Goal: Communication & Community: Answer question/provide support

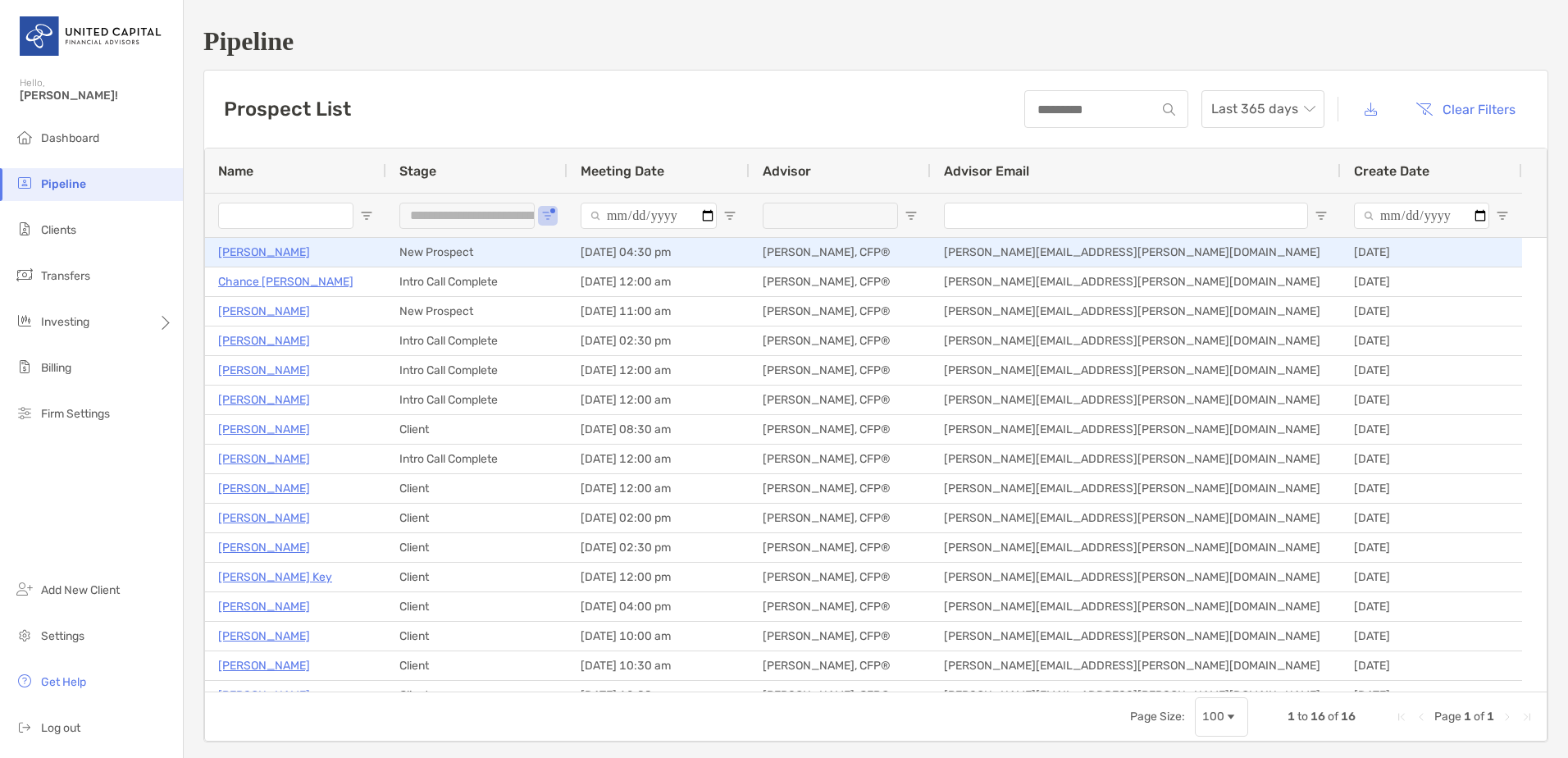
click at [269, 251] on p "[PERSON_NAME]" at bounding box center [264, 252] width 92 height 20
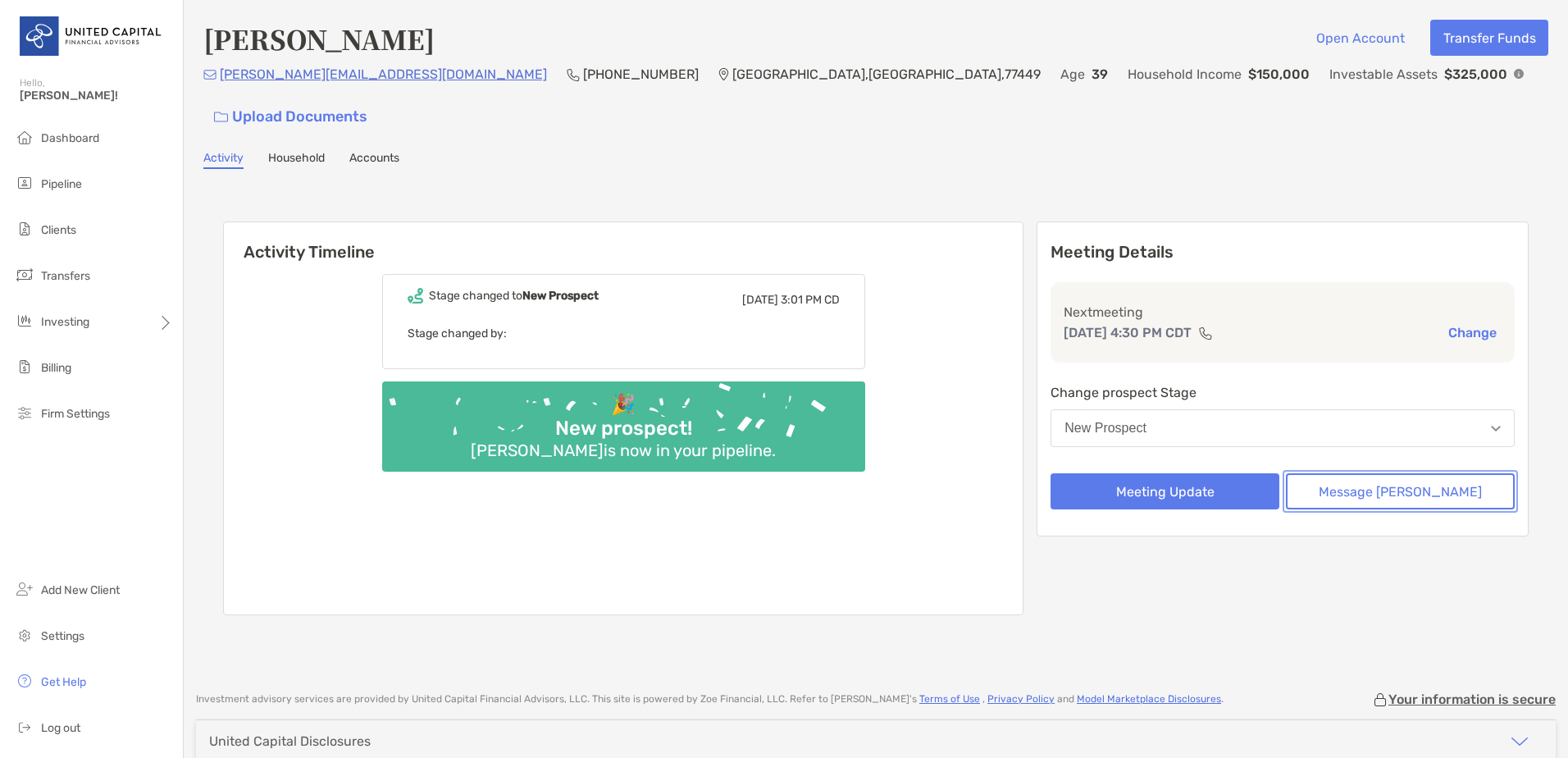
click at [1371, 473] on button "Message [PERSON_NAME]" at bounding box center [1400, 491] width 229 height 36
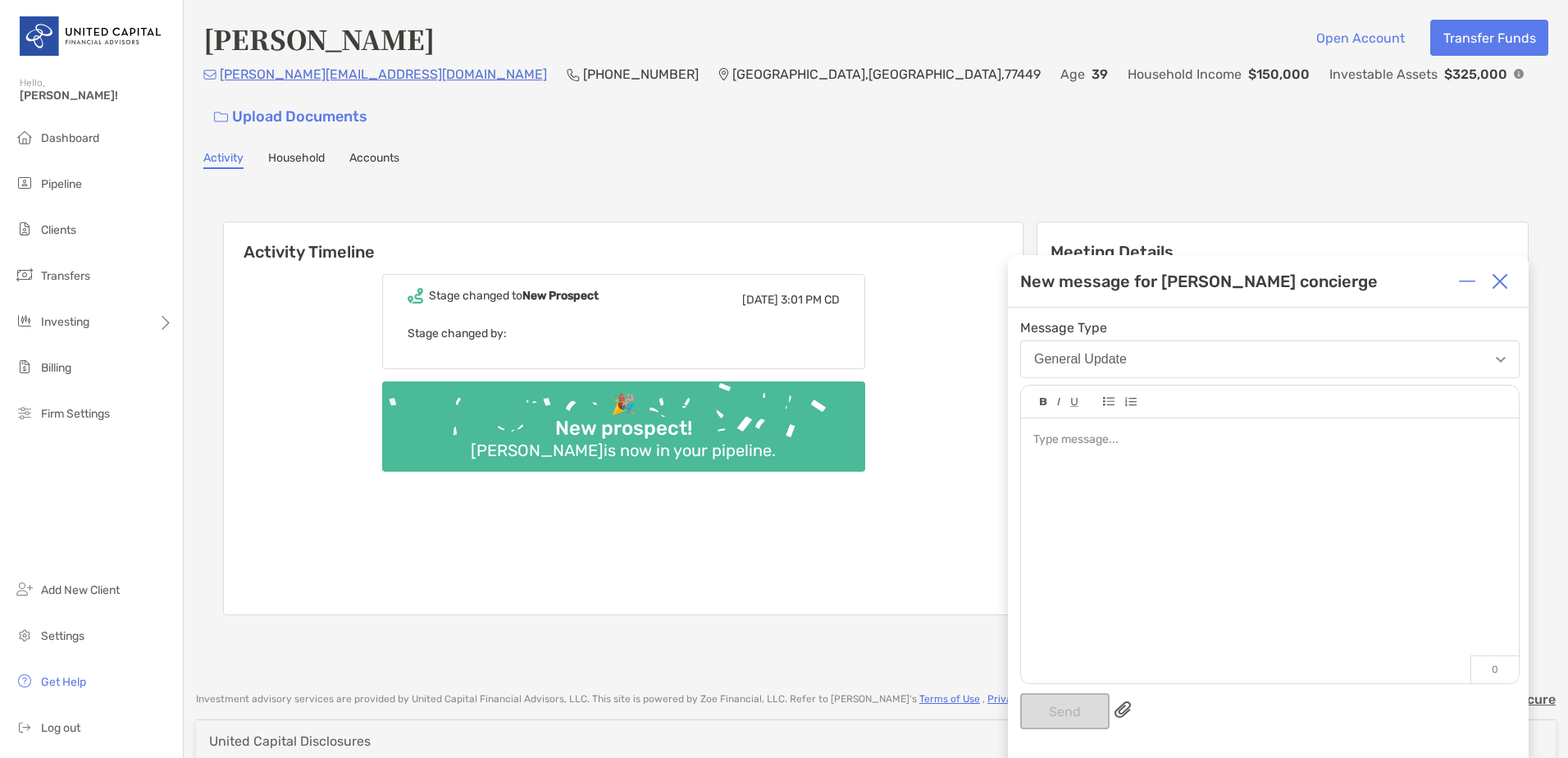
click at [1068, 467] on div at bounding box center [1270, 542] width 498 height 248
click at [1051, 697] on button "Send" at bounding box center [1064, 711] width 89 height 36
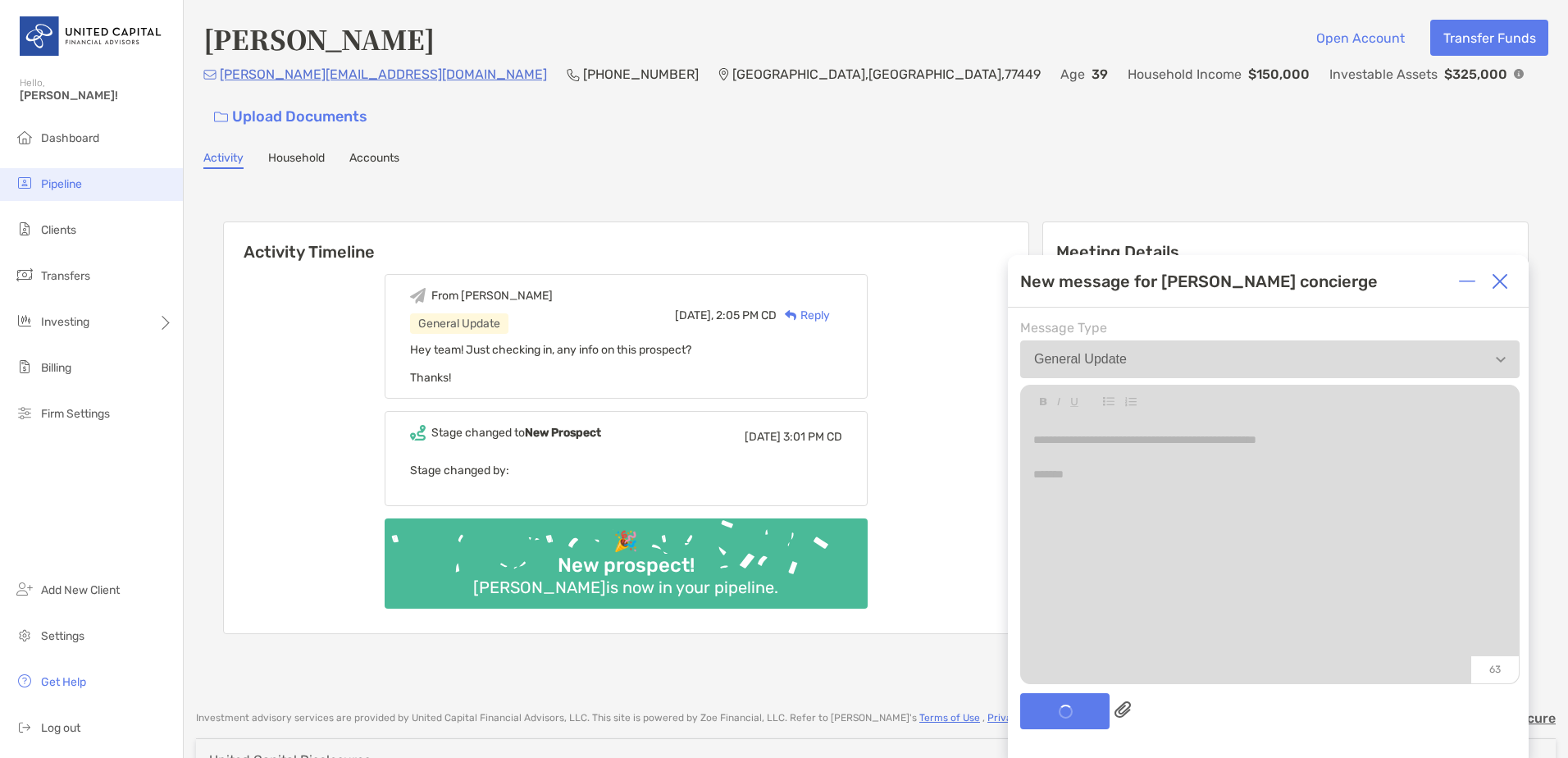
click at [134, 185] on li "Pipeline" at bounding box center [91, 184] width 183 height 33
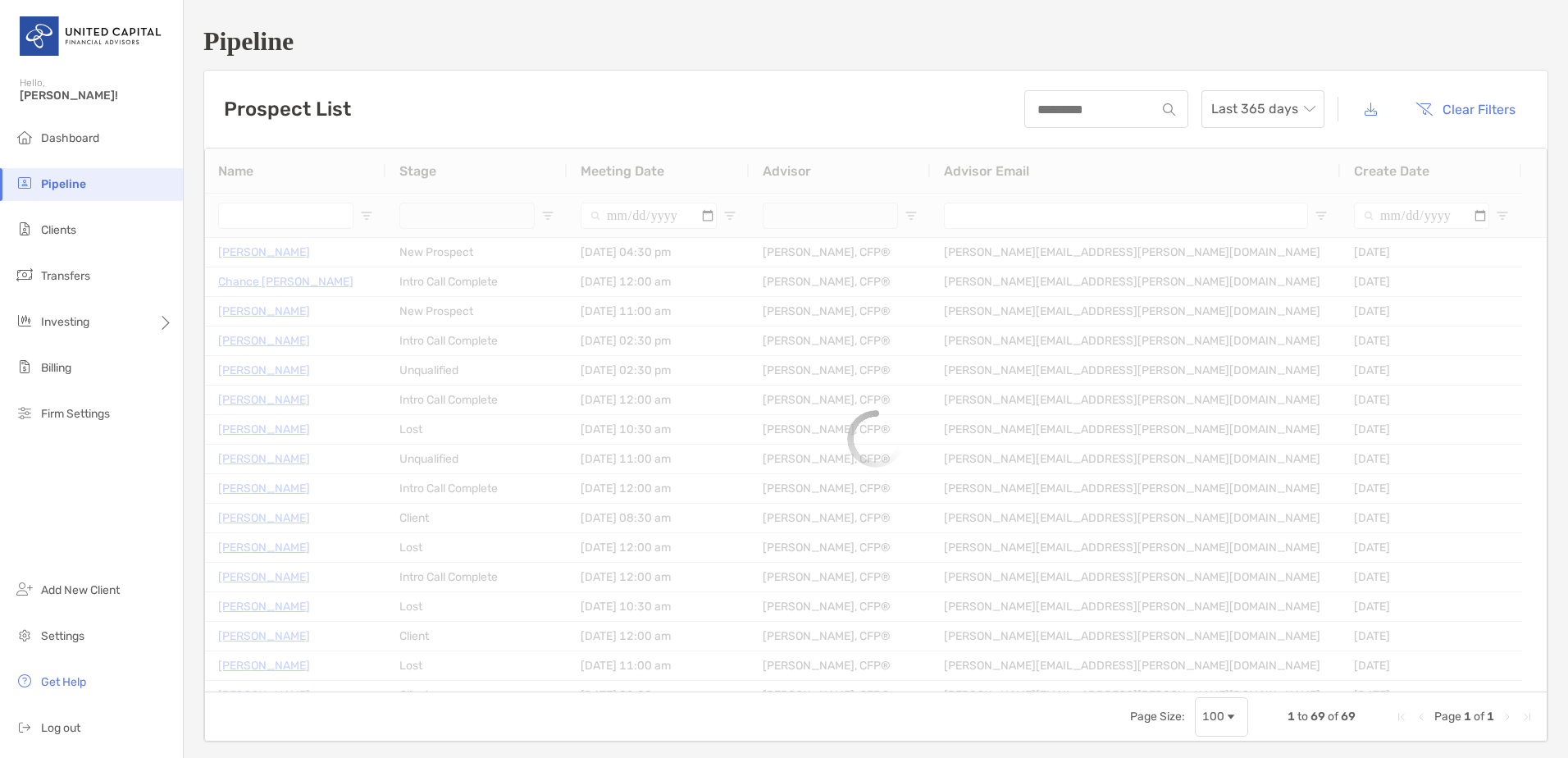
type input "**********"
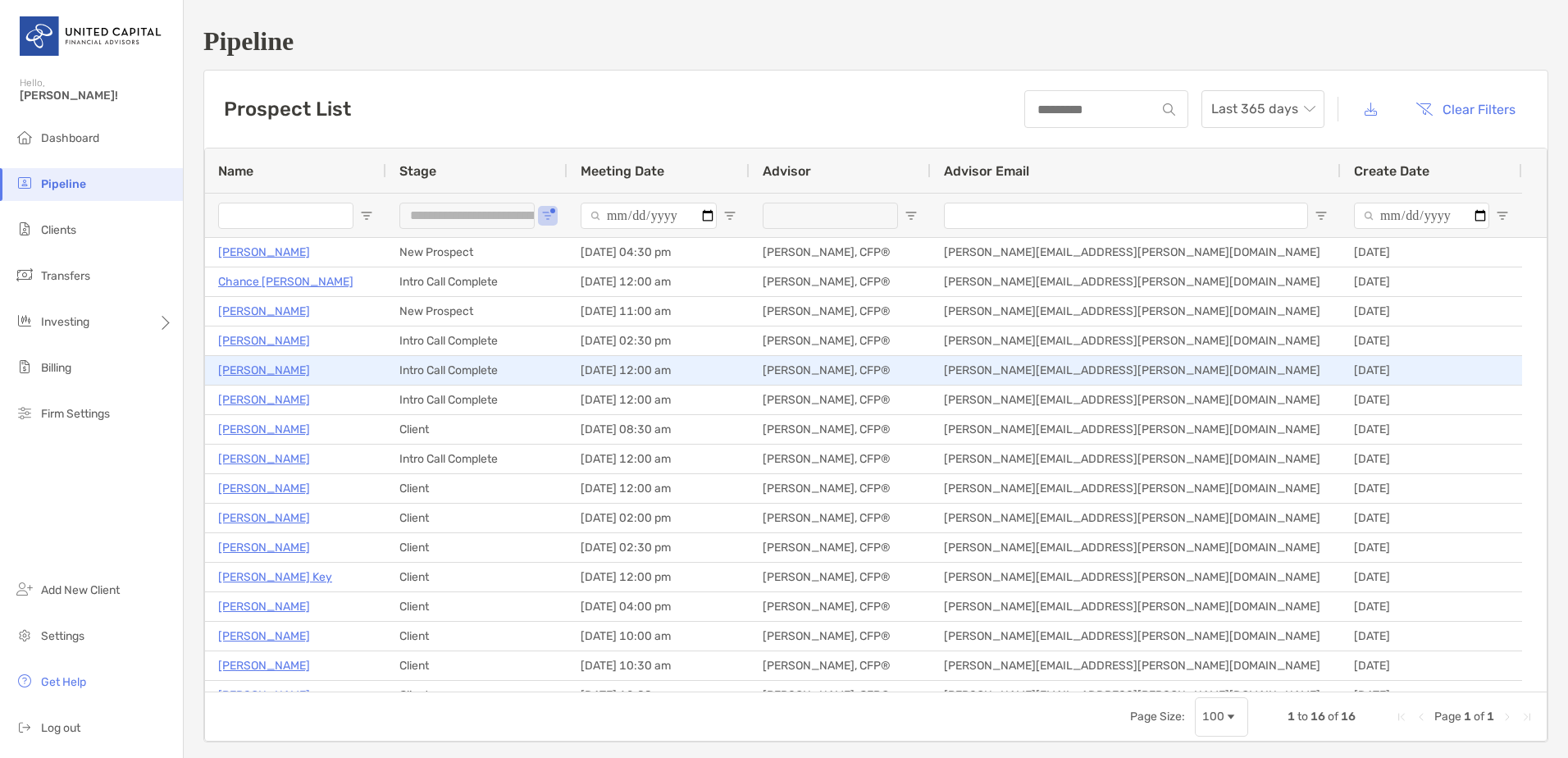
click at [272, 364] on p "[PERSON_NAME]" at bounding box center [264, 370] width 92 height 20
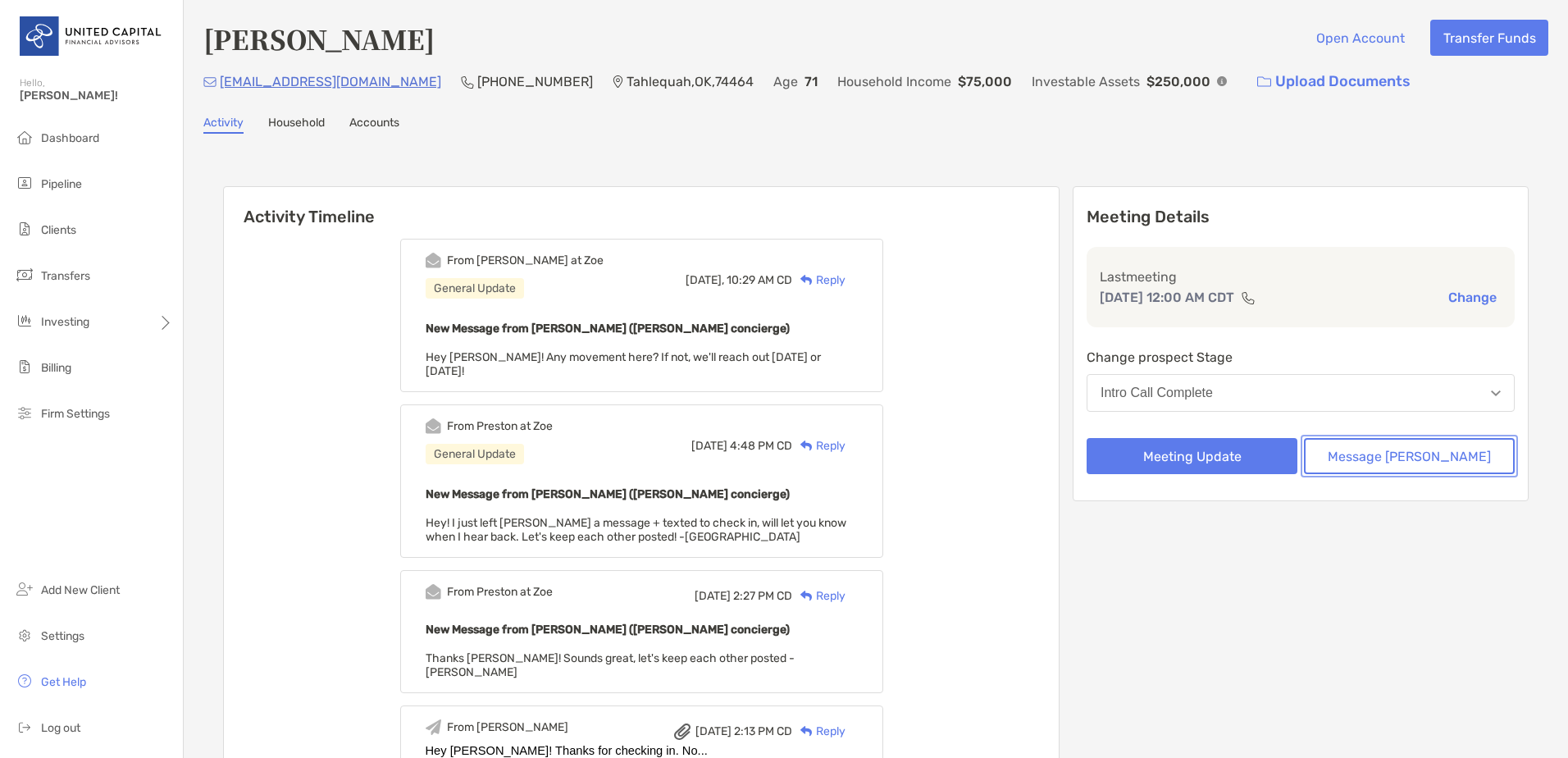
click at [1419, 453] on button "Message [PERSON_NAME]" at bounding box center [1409, 456] width 211 height 36
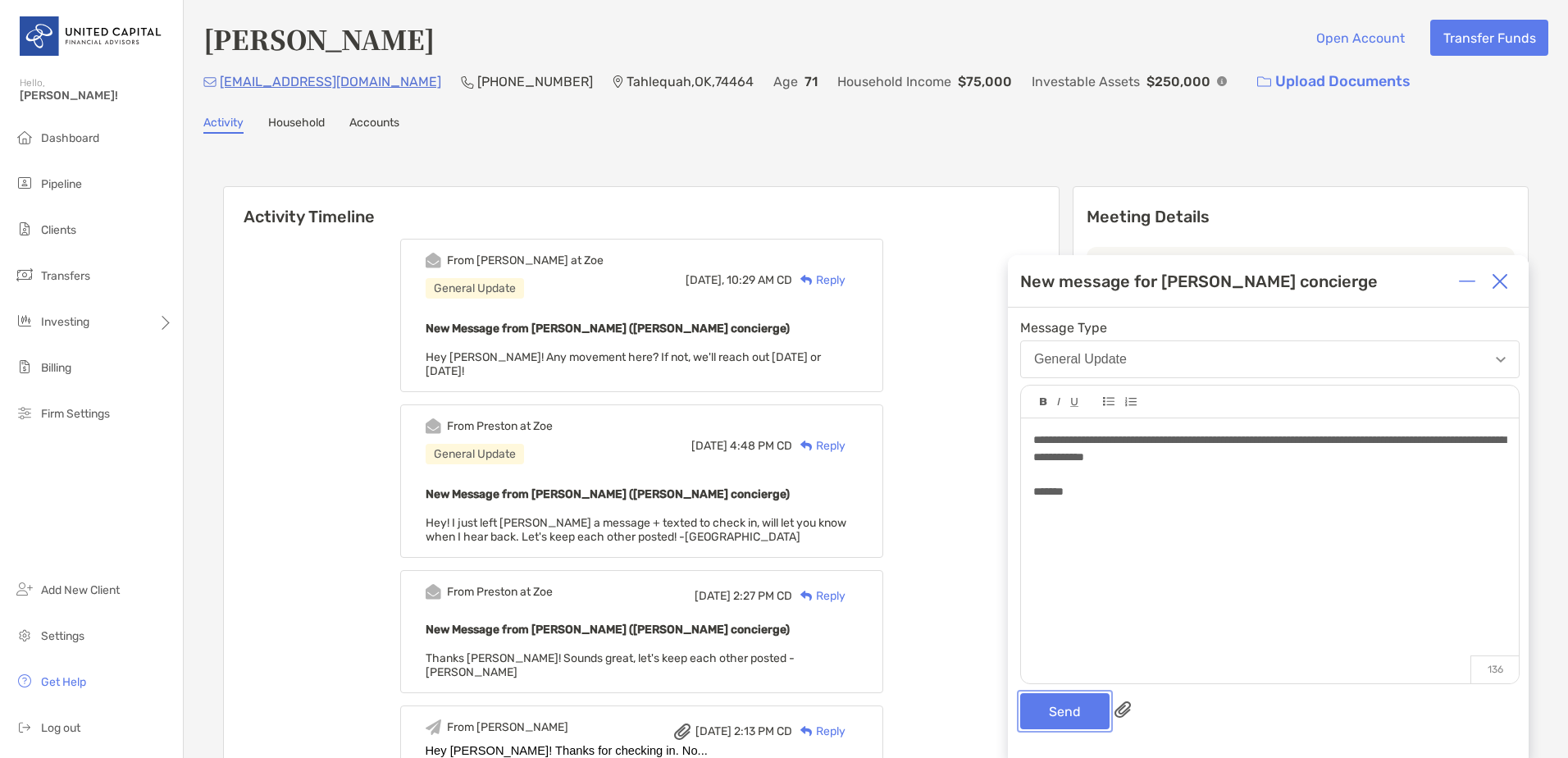
click at [1073, 725] on button "Send" at bounding box center [1064, 711] width 89 height 36
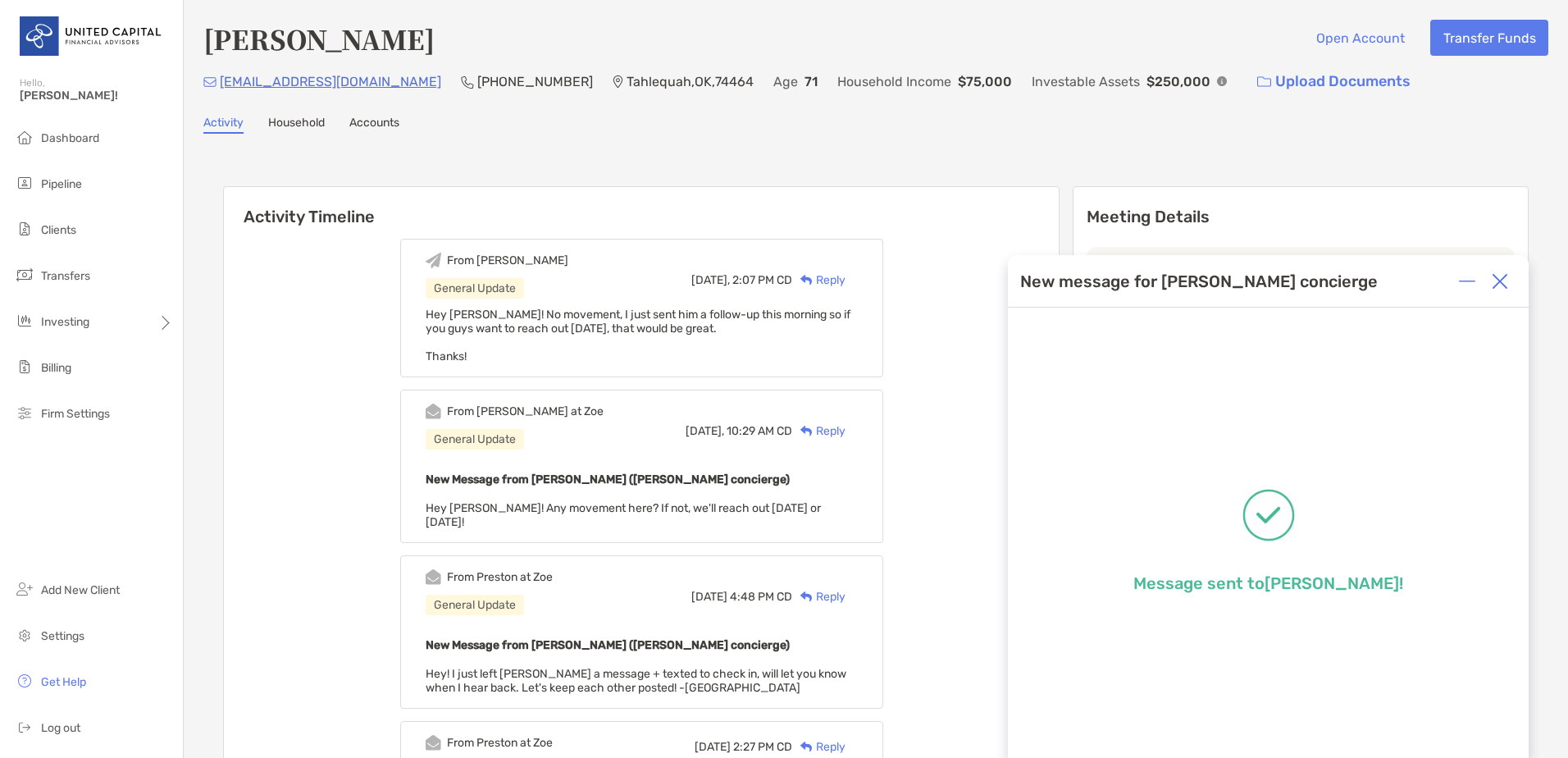
click at [1504, 279] on img at bounding box center [1500, 281] width 16 height 16
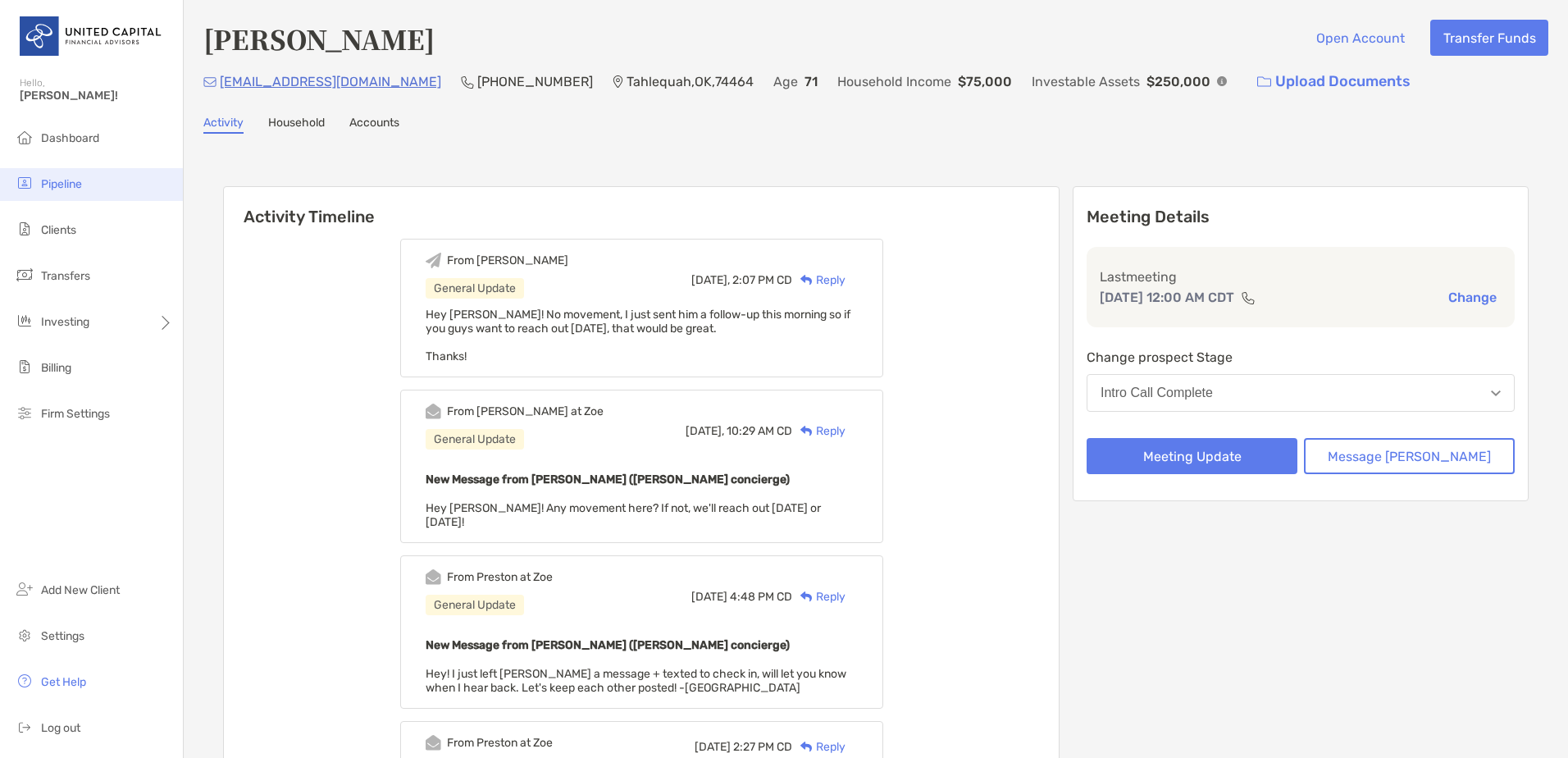
click at [107, 193] on li "Pipeline" at bounding box center [91, 184] width 183 height 33
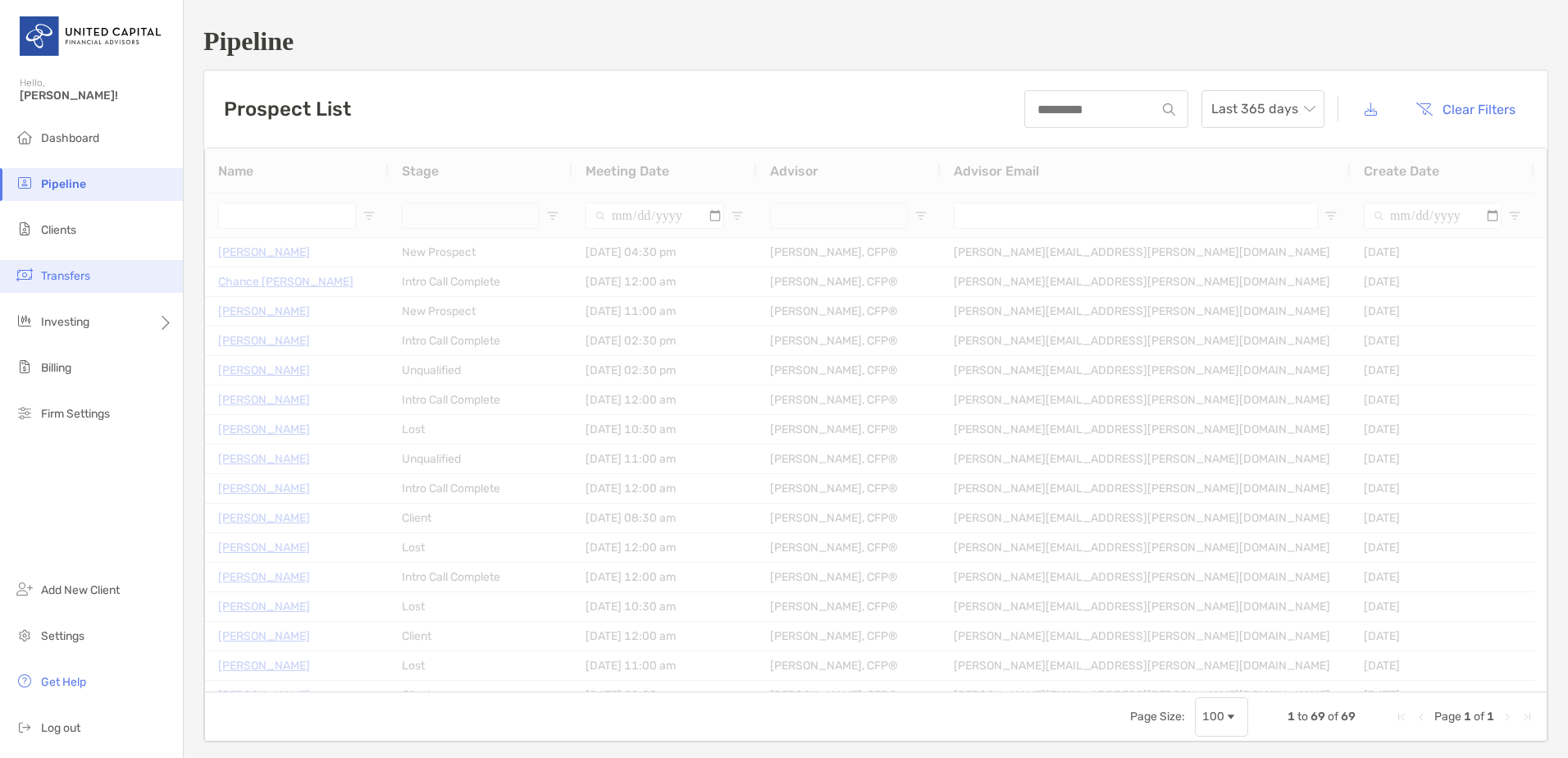
type input "**********"
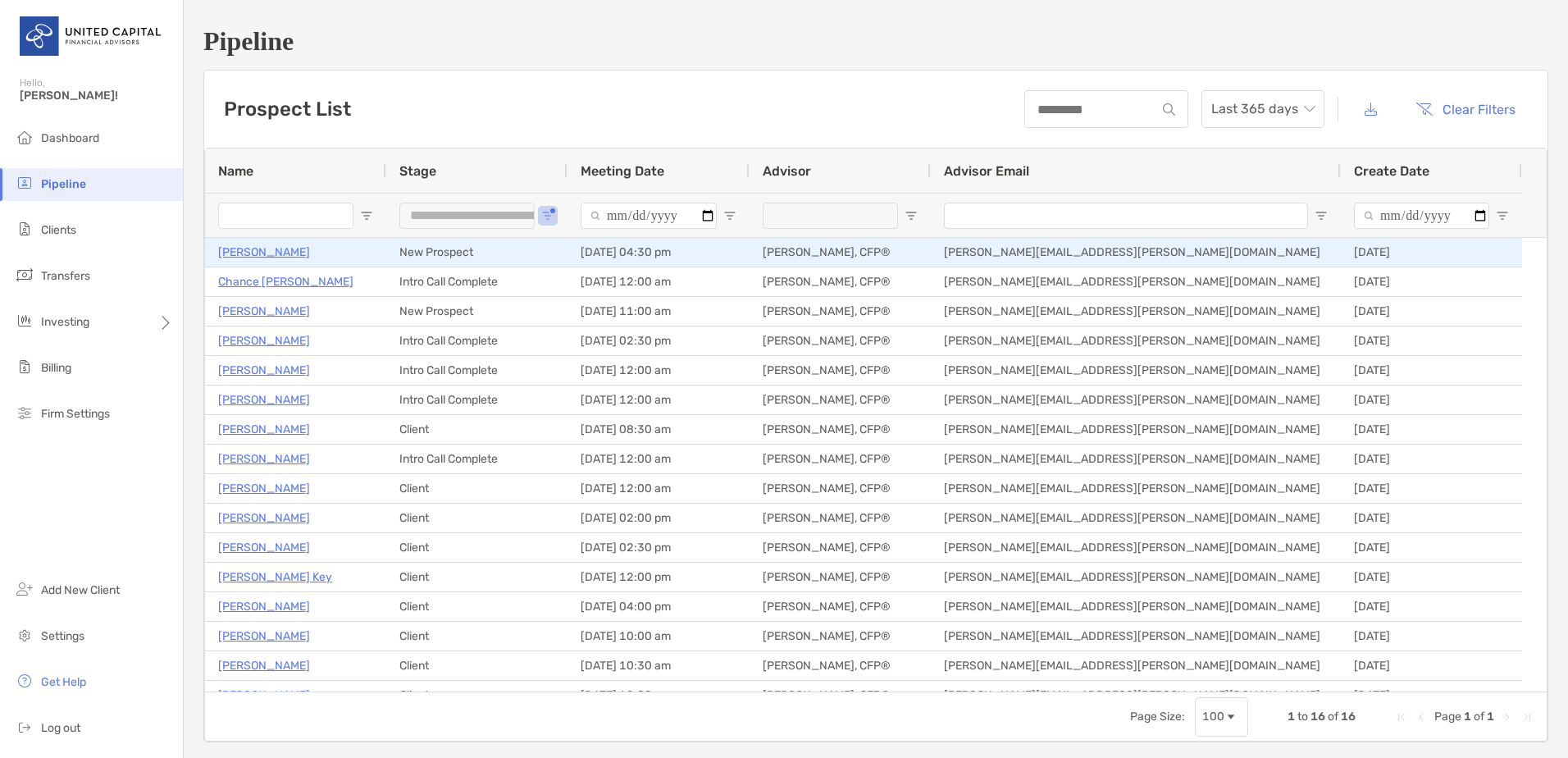
click at [282, 252] on p "[PERSON_NAME]" at bounding box center [264, 252] width 92 height 20
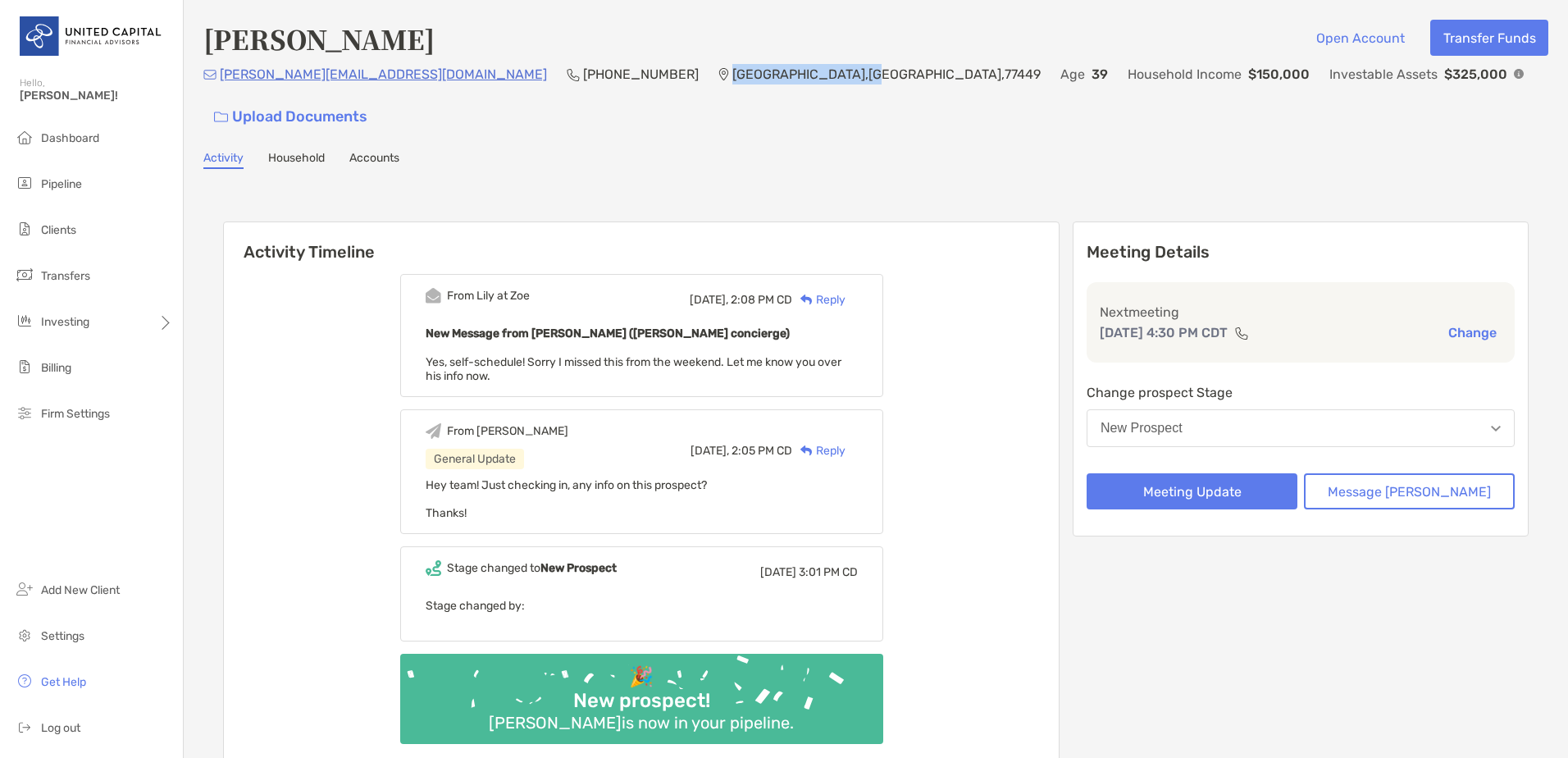
drag, startPoint x: 558, startPoint y: 80, endPoint x: 635, endPoint y: 72, distance: 78.2
click at [732, 72] on p "[GEOGRAPHIC_DATA]" at bounding box center [886, 74] width 308 height 20
copy p "[GEOGRAPHIC_DATA] , [GEOGRAPHIC_DATA]"
click at [529, 205] on div "Activity Timeline From [PERSON_NAME] at Zoe [DATE], 2:08 PM CD Reply New Messag…" at bounding box center [875, 497] width 1305 height 585
